Goal: Transaction & Acquisition: Purchase product/service

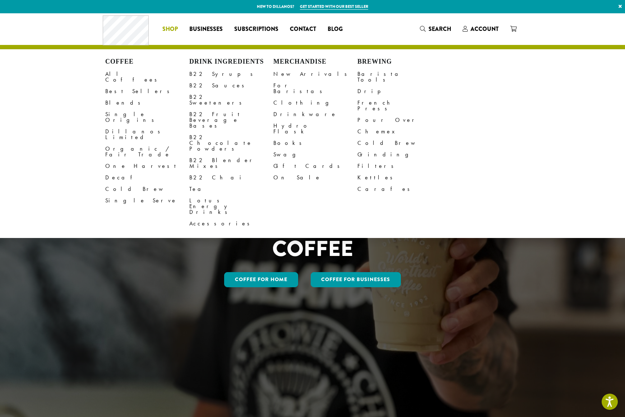
click at [171, 33] on span "Shop" at bounding box center [169, 29] width 15 height 9
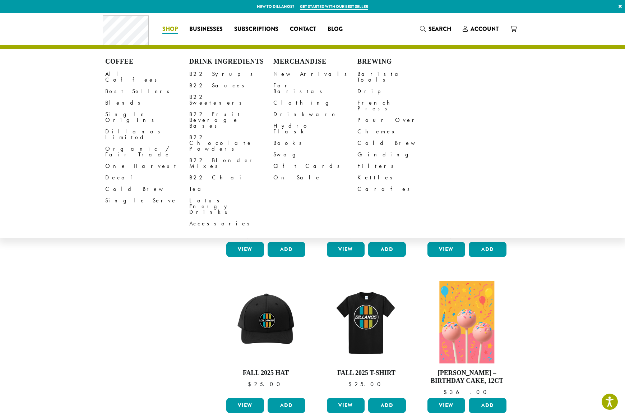
click at [171, 32] on span "Shop" at bounding box center [169, 29] width 15 height 9
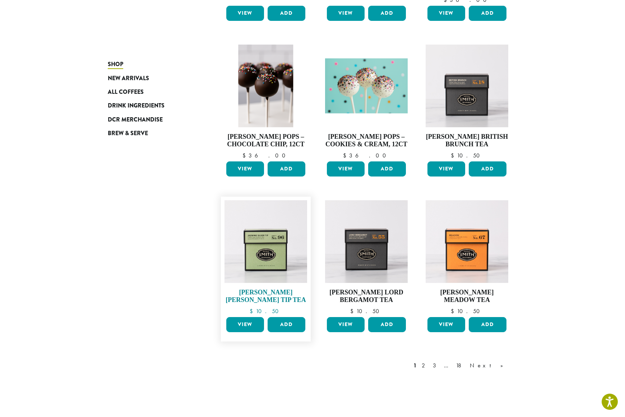
scroll to position [395, 0]
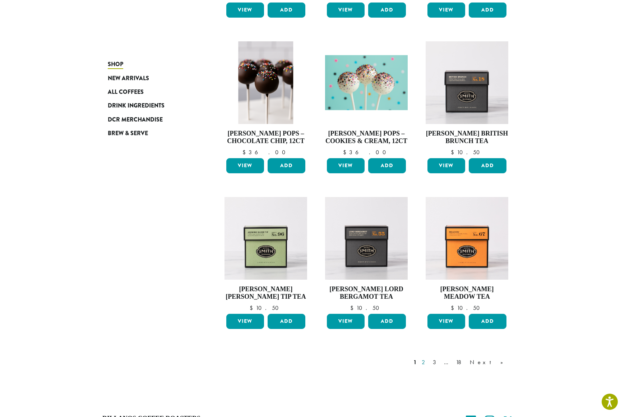
click at [430, 362] on link "2" at bounding box center [425, 362] width 9 height 9
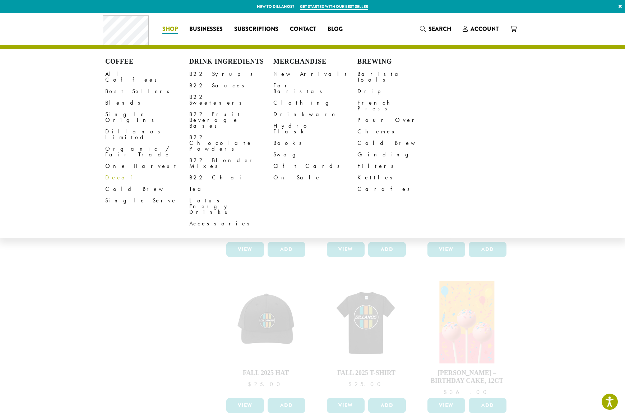
click at [118, 172] on link "Decaf" at bounding box center [147, 178] width 84 height 12
click at [109, 172] on link "Decaf" at bounding box center [147, 178] width 84 height 12
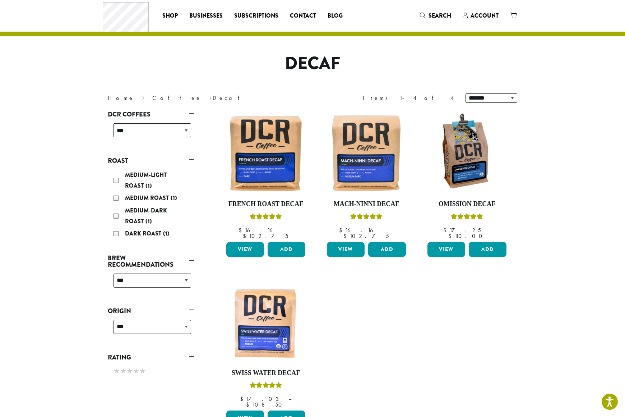
scroll to position [36, 0]
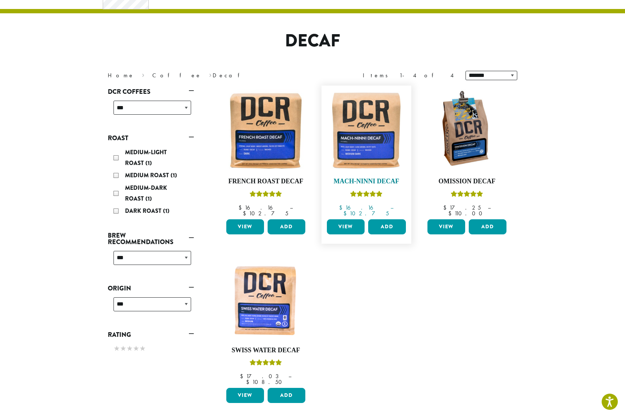
click at [384, 112] on img at bounding box center [366, 130] width 83 height 83
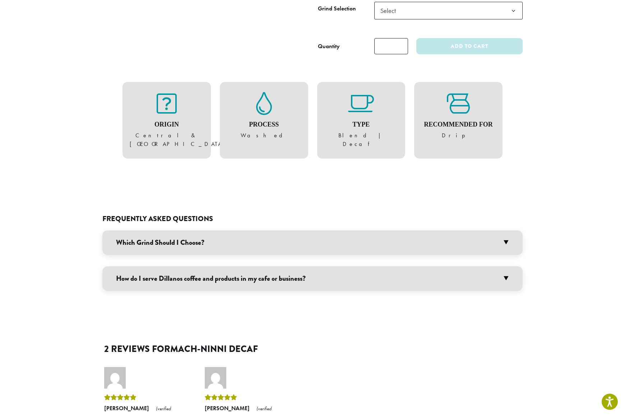
scroll to position [359, 0]
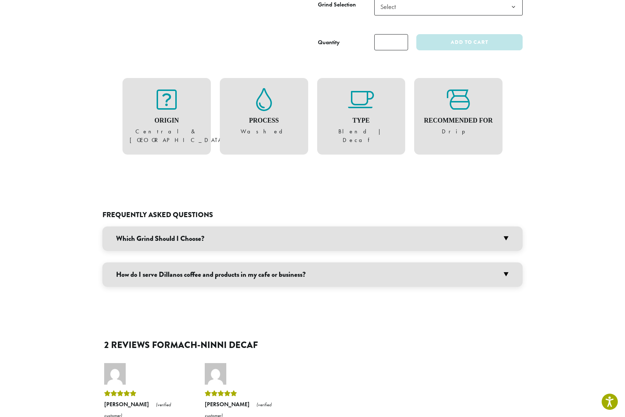
click at [400, 235] on h3 "Which Grind Should I Choose?" at bounding box center [312, 238] width 421 height 24
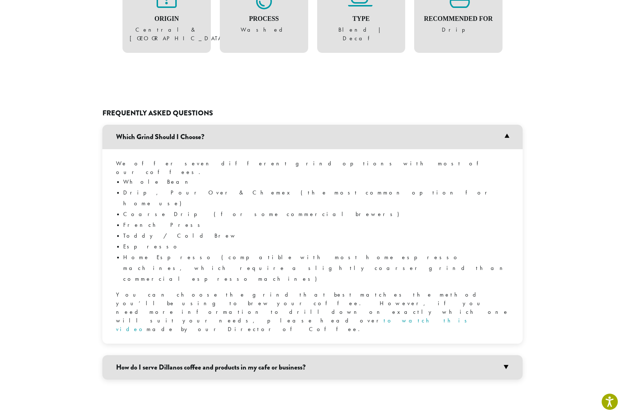
scroll to position [503, 0]
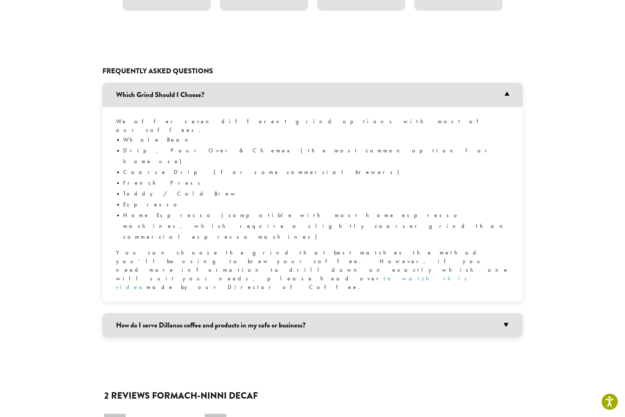
click at [354, 313] on h3 "How do I serve Dillanos coffee and products in my cafe or business?" at bounding box center [312, 325] width 421 height 24
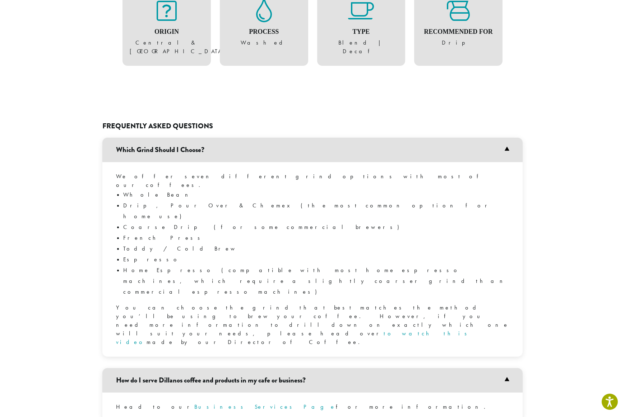
scroll to position [431, 0]
